Goal: Task Accomplishment & Management: Use online tool/utility

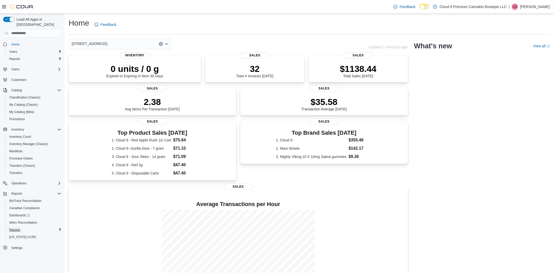
click at [10, 227] on span "Reports" at bounding box center [14, 229] width 11 height 4
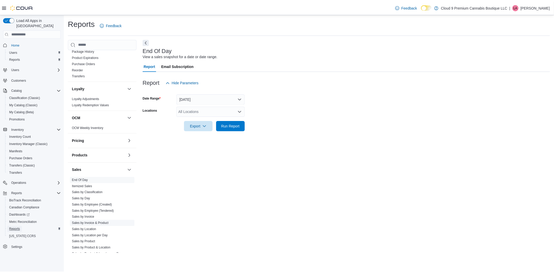
scroll to position [248, 0]
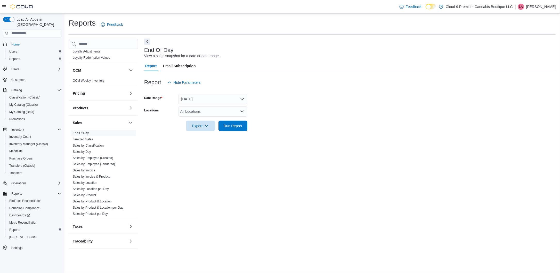
click at [147, 41] on button "Next" at bounding box center [147, 41] width 6 height 6
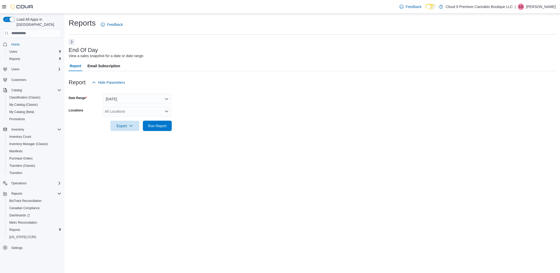
click at [125, 111] on div "All Locations" at bounding box center [137, 111] width 69 height 10
click at [133, 138] on button "[STREET_ADDRESS]" at bounding box center [137, 134] width 69 height 7
drag, startPoint x: 146, startPoint y: 151, endPoint x: 144, endPoint y: 147, distance: 4.7
click at [145, 150] on div "Reports Feedback End Of Day View a sales snapshot for a date or date range. Rep…" at bounding box center [313, 143] width 496 height 259
click at [160, 127] on span "Run Report" at bounding box center [157, 125] width 19 height 5
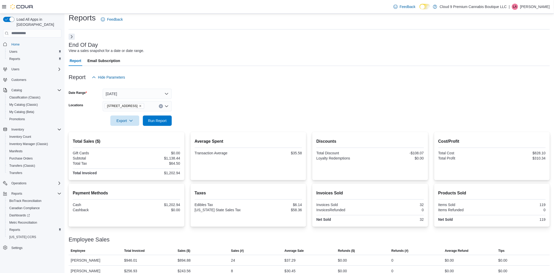
scroll to position [12, 0]
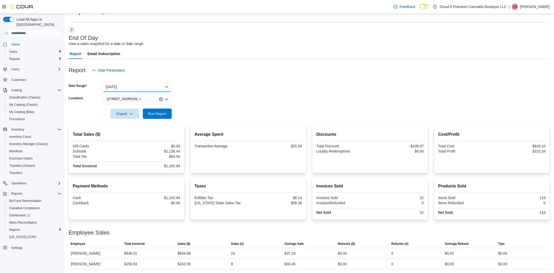
click at [118, 89] on button "[DATE]" at bounding box center [137, 87] width 69 height 10
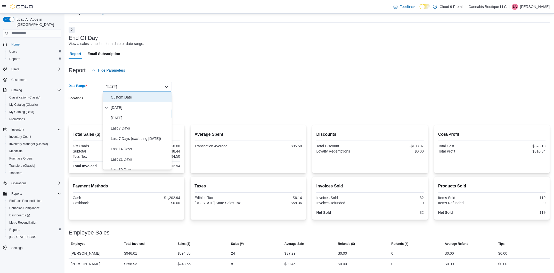
click at [136, 95] on span "Custom Date" at bounding box center [140, 97] width 59 height 6
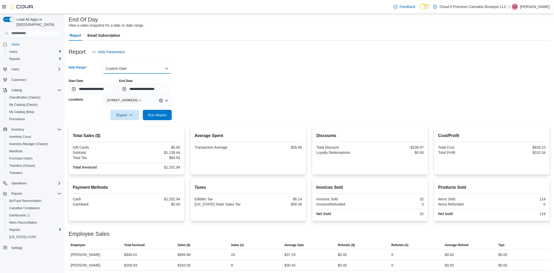
scroll to position [32, 0]
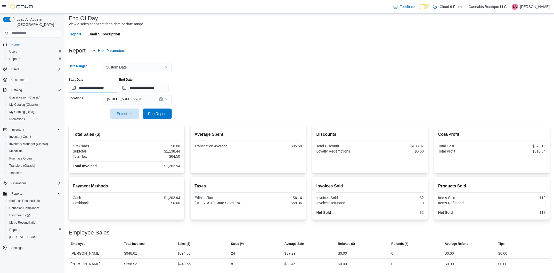
click at [107, 86] on input "**********" at bounding box center [94, 88] width 50 height 10
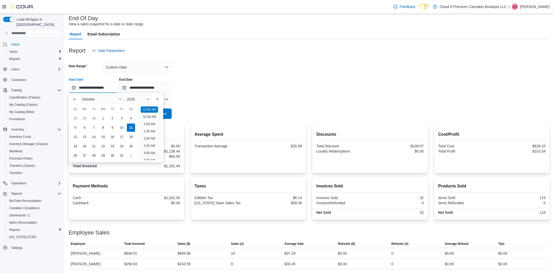
scroll to position [16, 0]
